Goal: Information Seeking & Learning: Check status

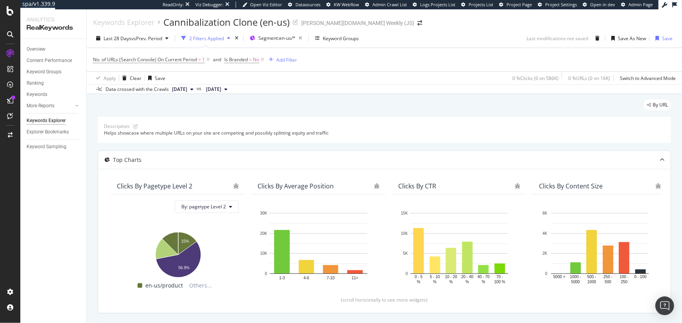
scroll to position [269, 0]
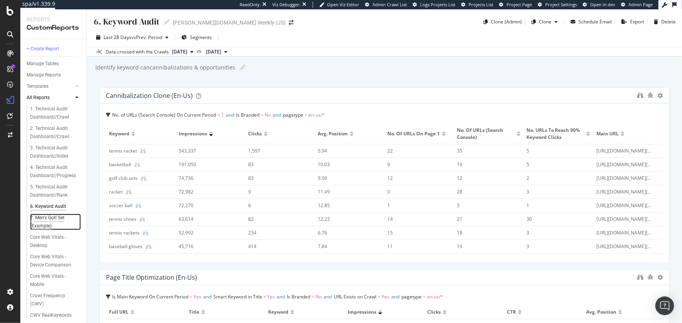
click at [51, 221] on div "7. Men's Golf Set (Example)" at bounding box center [52, 222] width 45 height 16
